Goal: Task Accomplishment & Management: Manage account settings

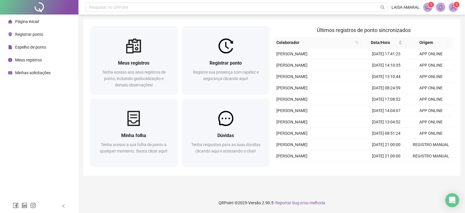
click at [421, 12] on header "Pesquisar no QRPoint LAISA AMARAL 1 1" at bounding box center [271, 7] width 386 height 15
click at [429, 8] on icon "notification" at bounding box center [427, 7] width 5 height 5
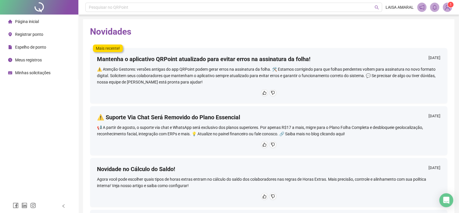
click at [447, 6] on img at bounding box center [447, 7] width 9 height 9
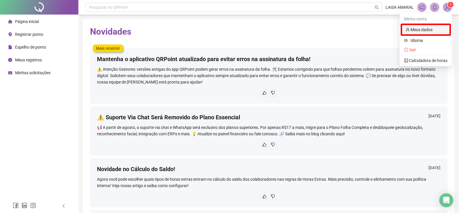
click at [426, 28] on link "Meus dados" at bounding box center [419, 29] width 27 height 5
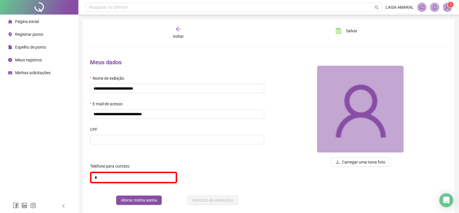
click at [44, 19] on li "Página inicial" at bounding box center [39, 22] width 76 height 12
